Goal: Register for event/course

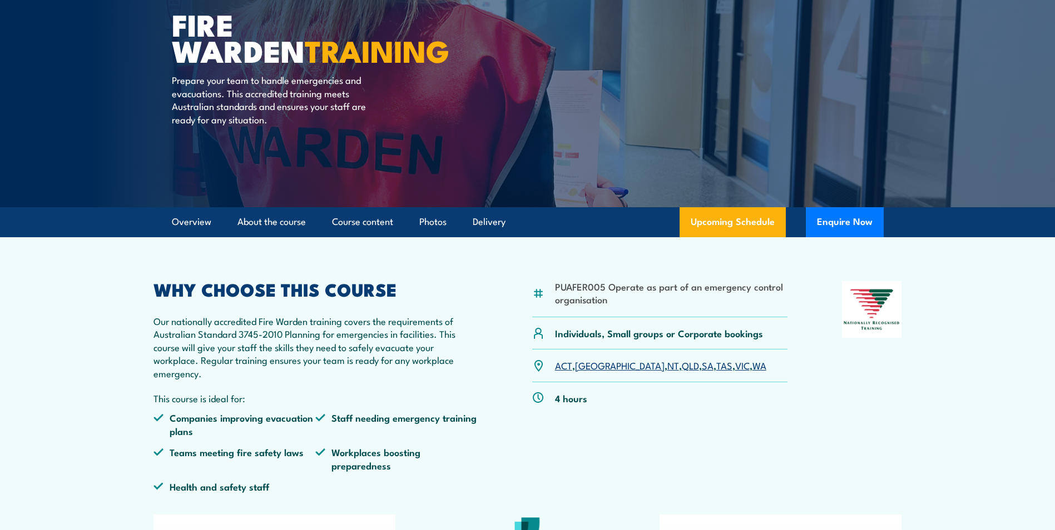
scroll to position [167, 0]
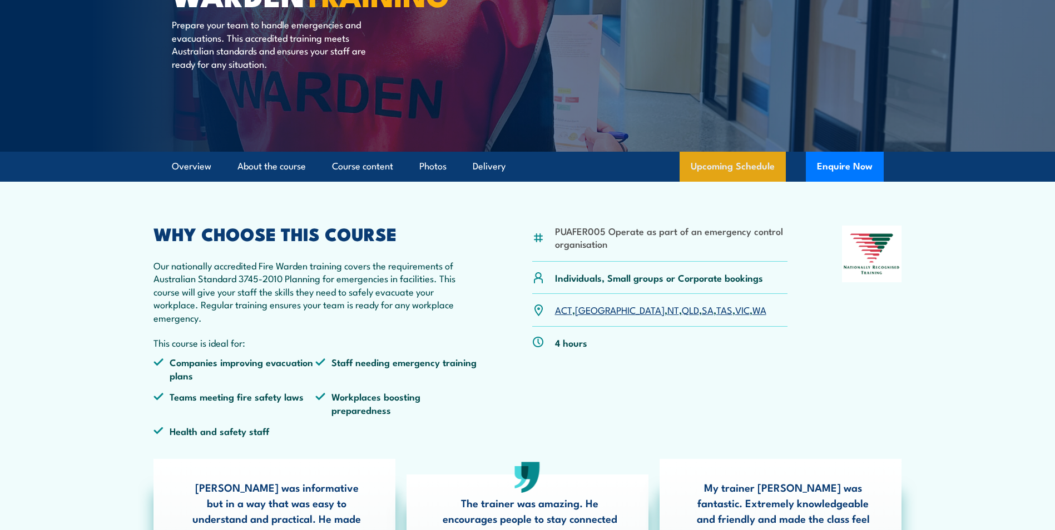
click at [724, 156] on link "Upcoming Schedule" at bounding box center [732, 167] width 106 height 30
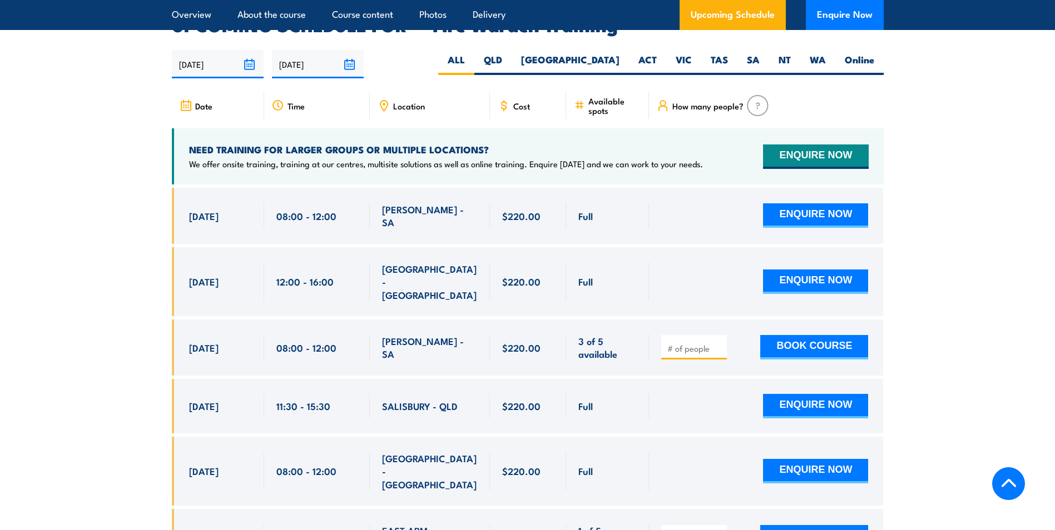
click at [421, 101] on span "Location" at bounding box center [409, 105] width 32 height 9
click at [382, 100] on icon at bounding box center [383, 106] width 12 height 12
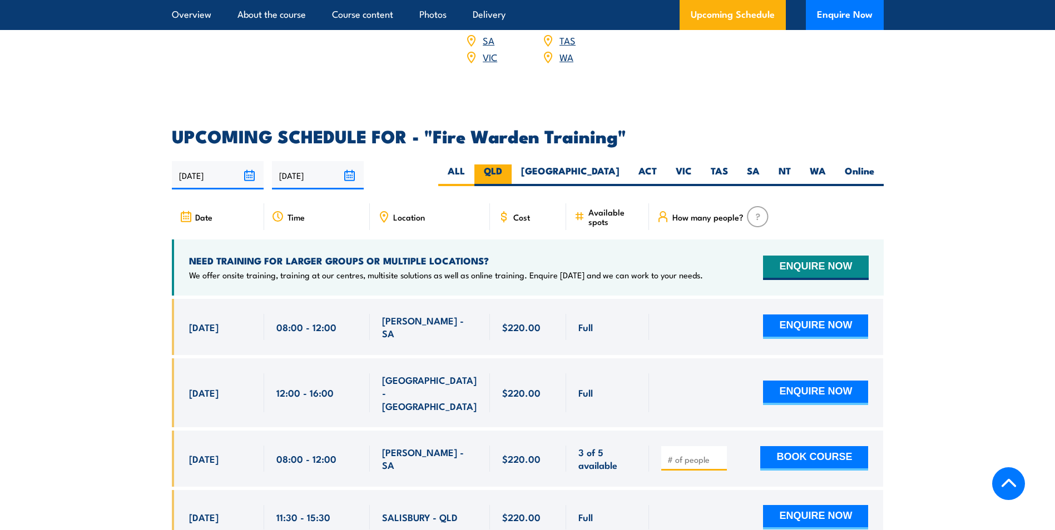
click at [511, 165] on label "QLD" at bounding box center [492, 176] width 37 height 22
click at [509, 165] on input "QLD" at bounding box center [505, 168] width 7 height 7
radio input "true"
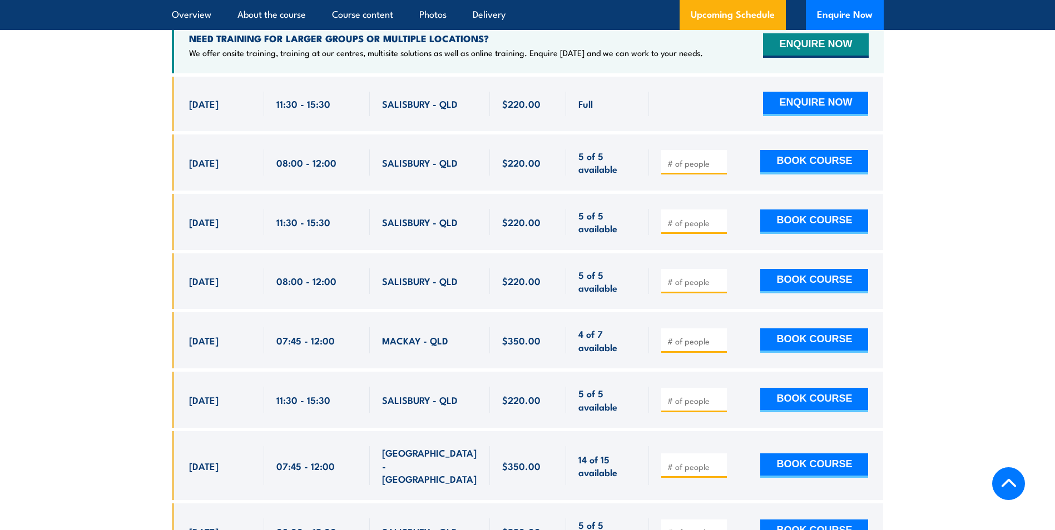
scroll to position [1845, 0]
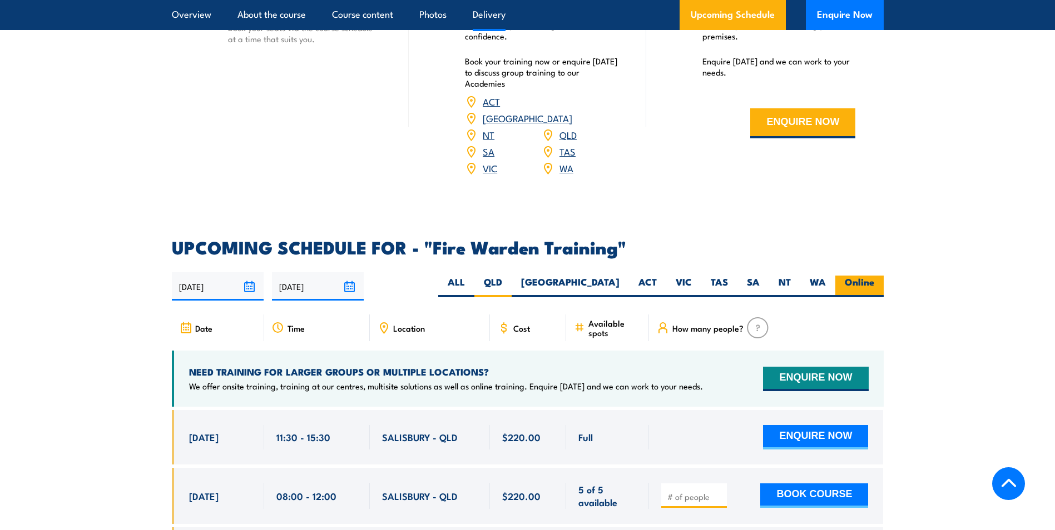
click at [870, 276] on label "Online" at bounding box center [859, 287] width 48 height 22
click at [874, 276] on input "Online" at bounding box center [877, 279] width 7 height 7
radio input "true"
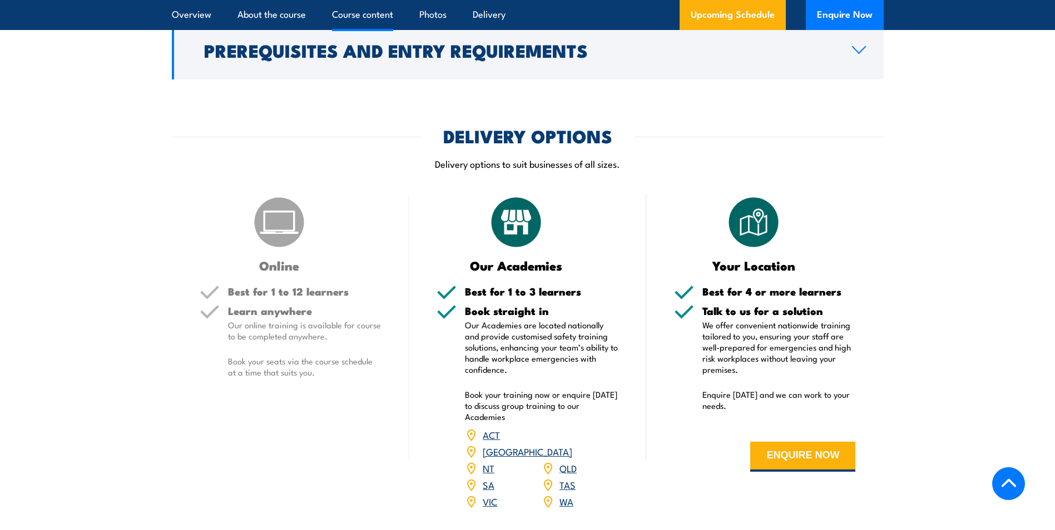
scroll to position [1122, 0]
